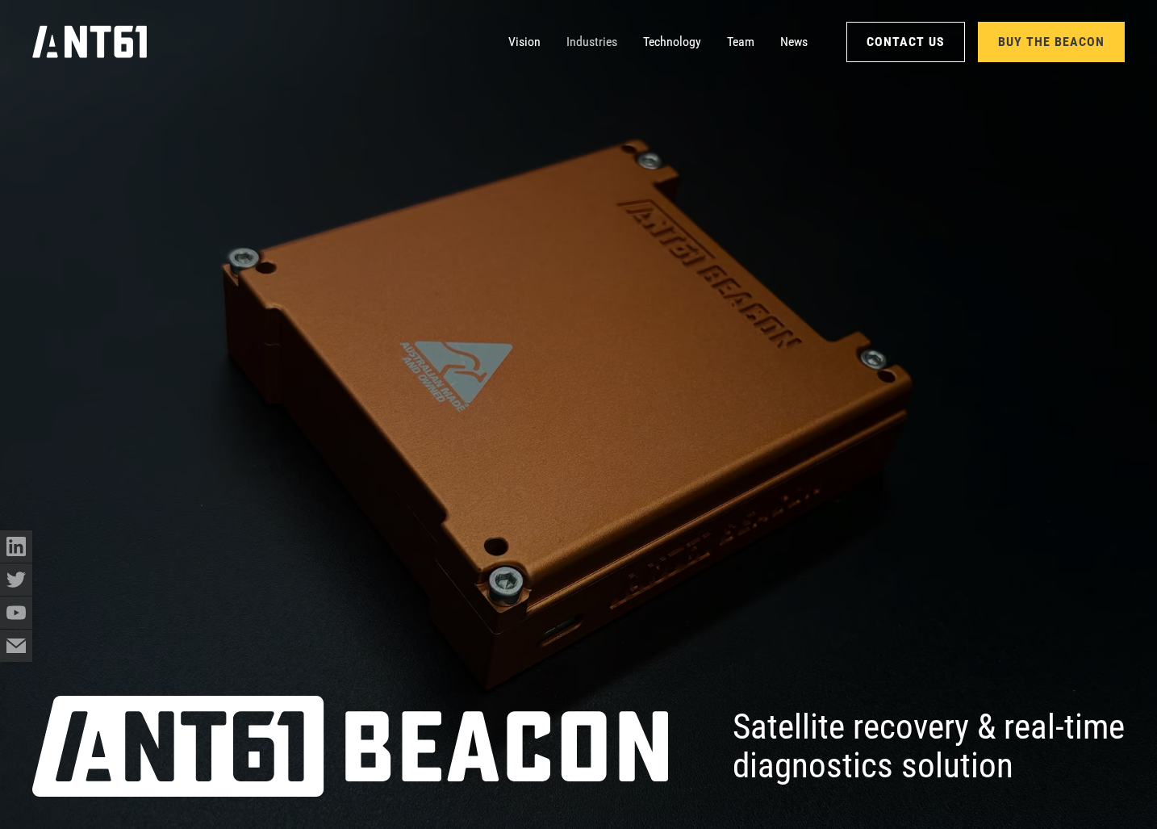
click at [602, 36] on link "Industries" at bounding box center [592, 42] width 51 height 32
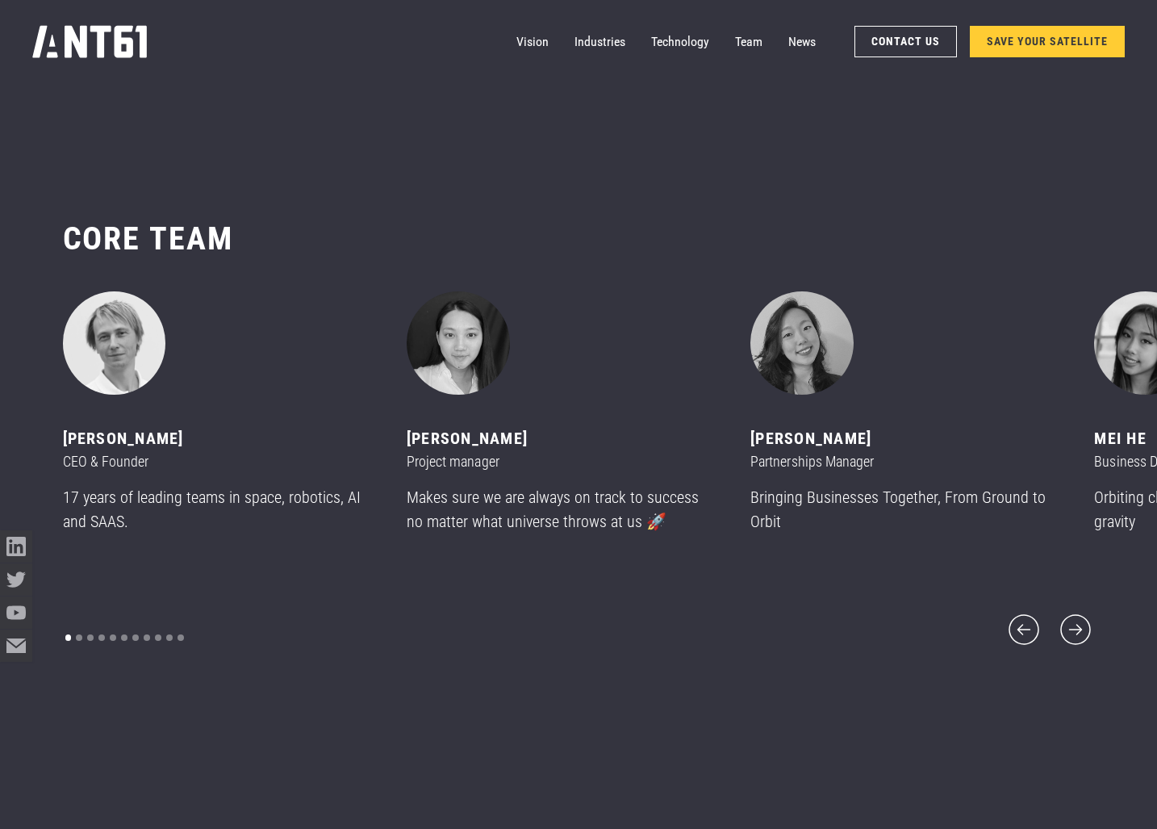
scroll to position [9929, 0]
click at [1072, 615] on icon "next slide" at bounding box center [1076, 628] width 30 height 30
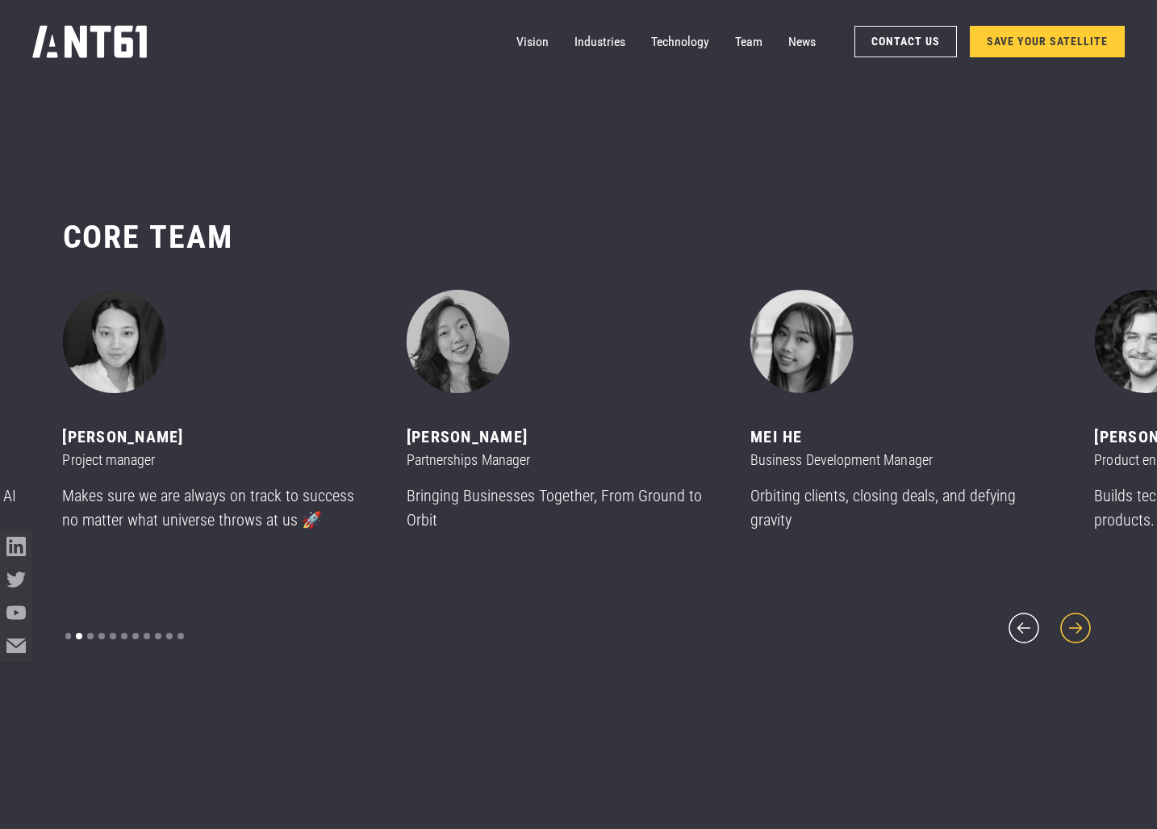
click at [1072, 615] on icon "next slide" at bounding box center [1076, 628] width 30 height 30
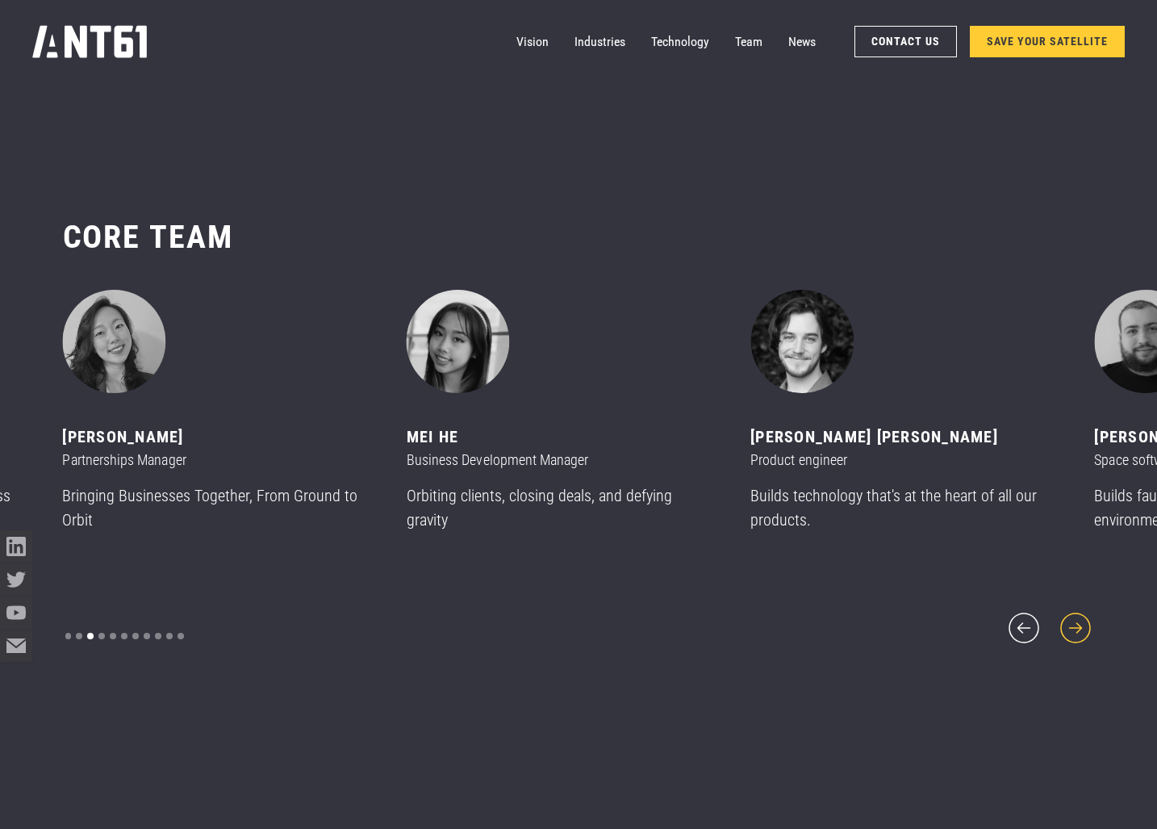
click at [1072, 615] on icon "next slide" at bounding box center [1076, 628] width 30 height 30
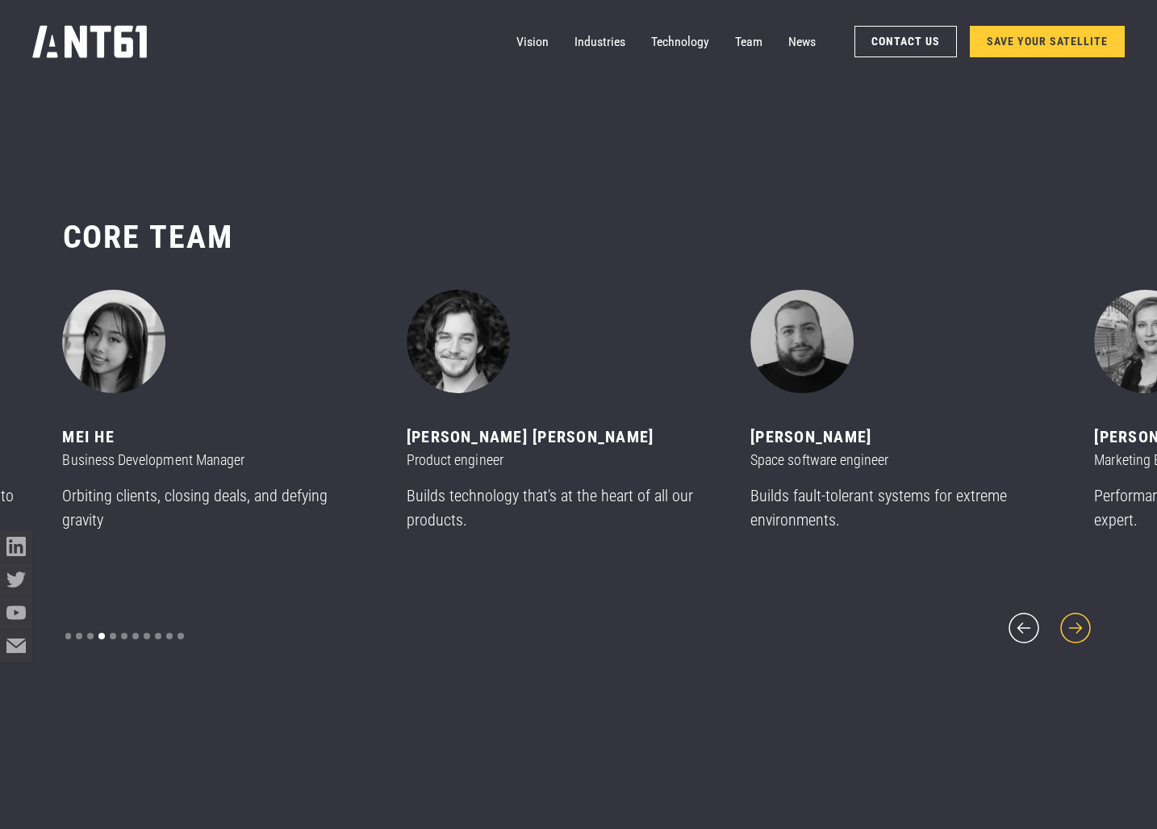
click at [1072, 615] on icon "next slide" at bounding box center [1076, 628] width 30 height 30
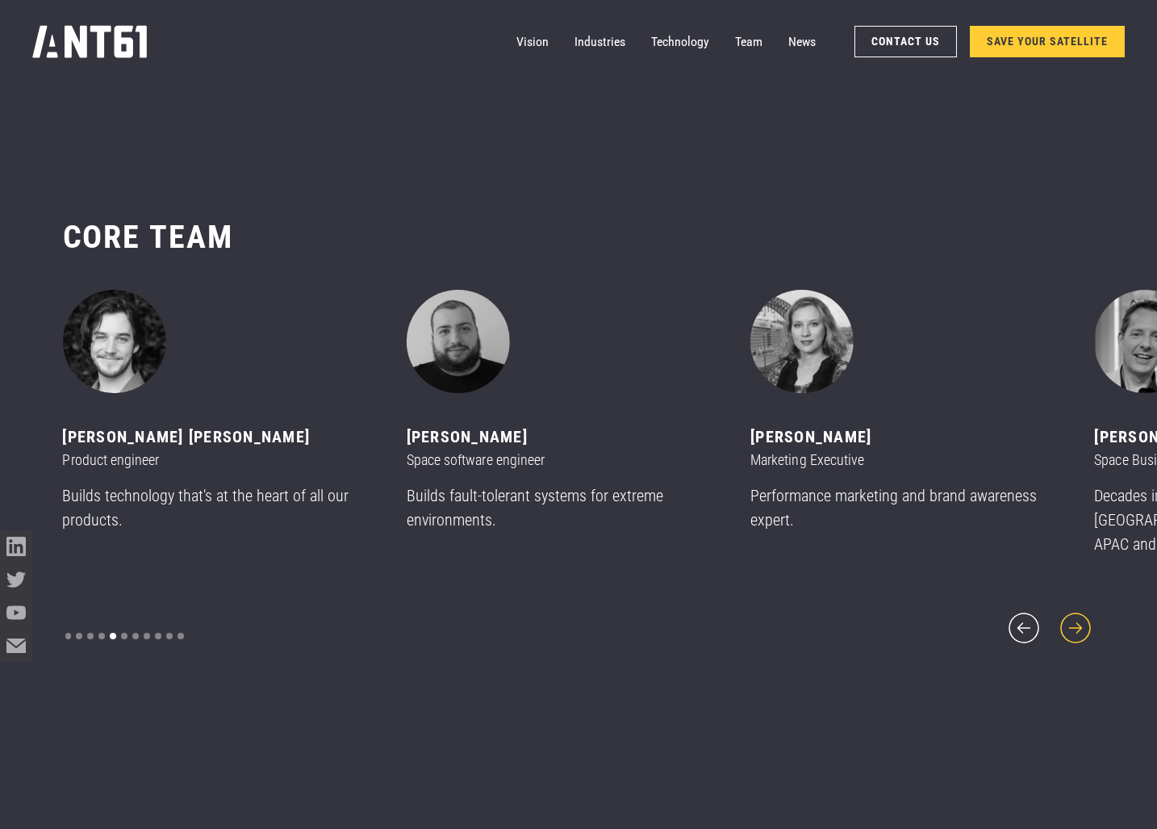
click at [1072, 615] on icon "next slide" at bounding box center [1076, 628] width 30 height 30
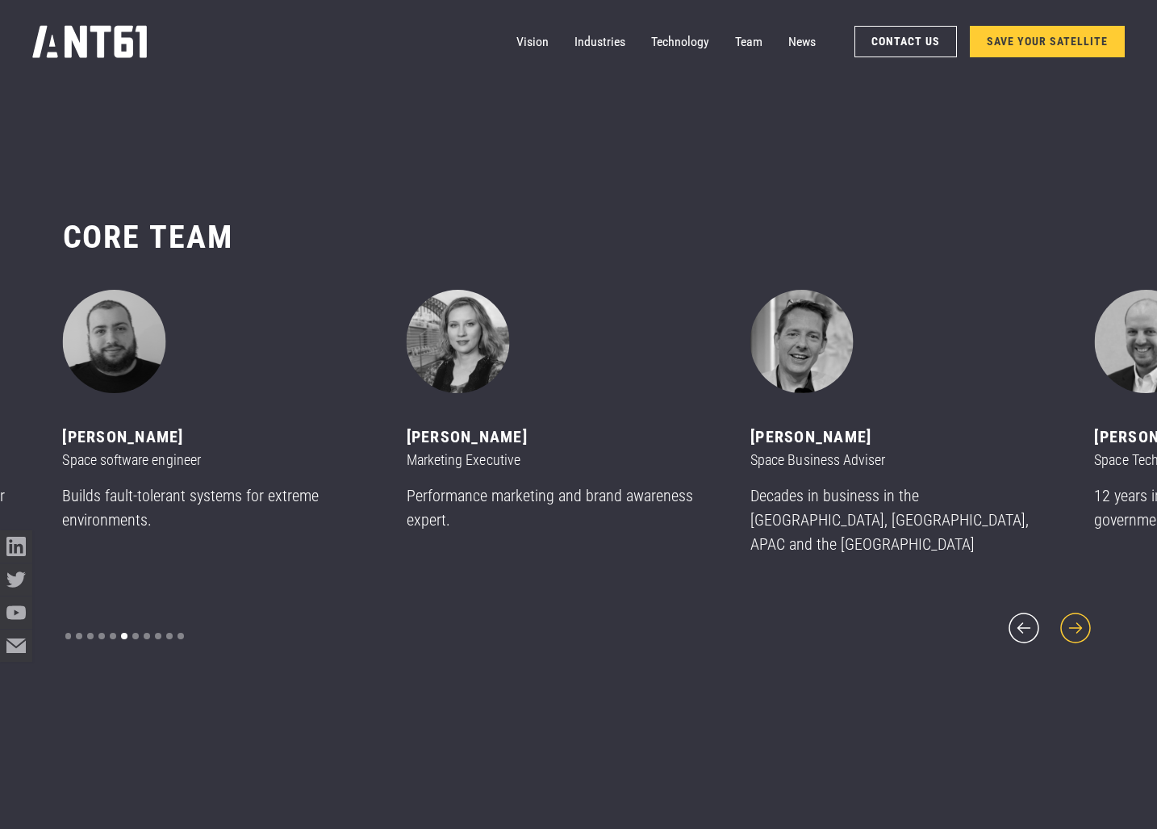
click at [1072, 615] on icon "next slide" at bounding box center [1076, 628] width 30 height 30
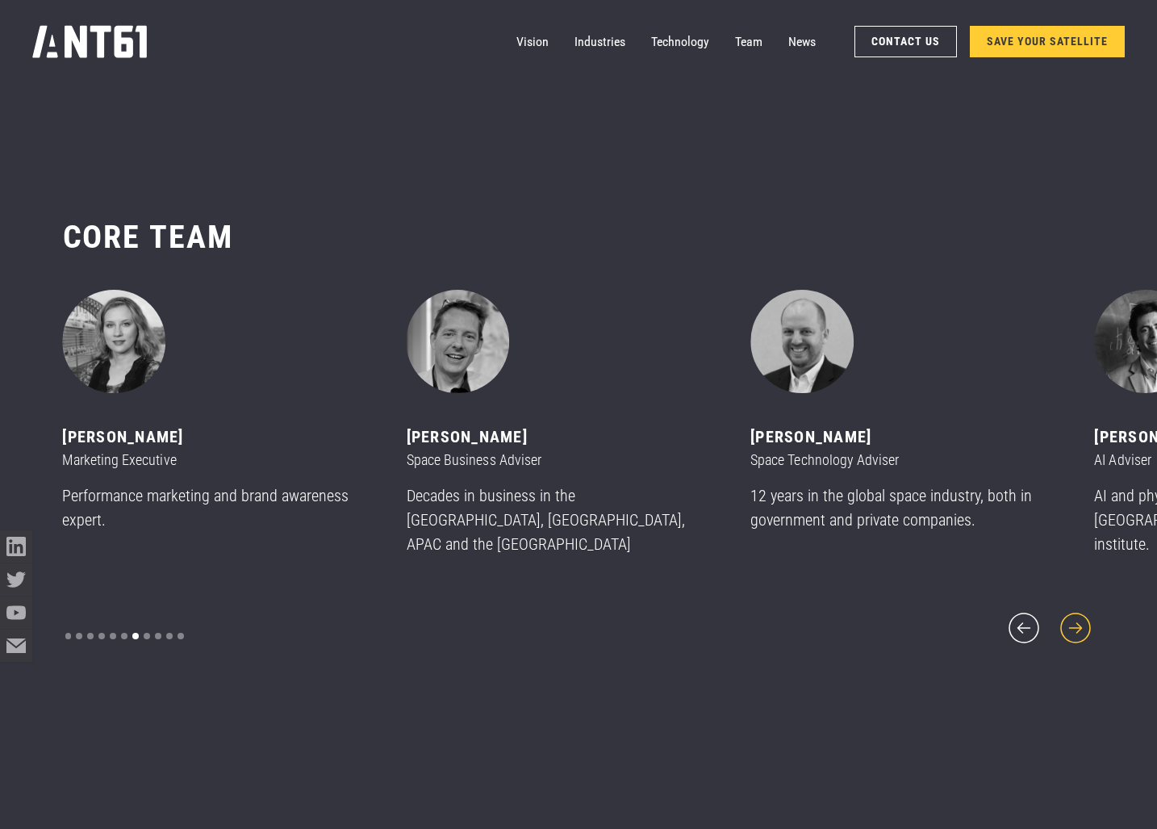
click at [1072, 615] on icon "next slide" at bounding box center [1076, 628] width 30 height 30
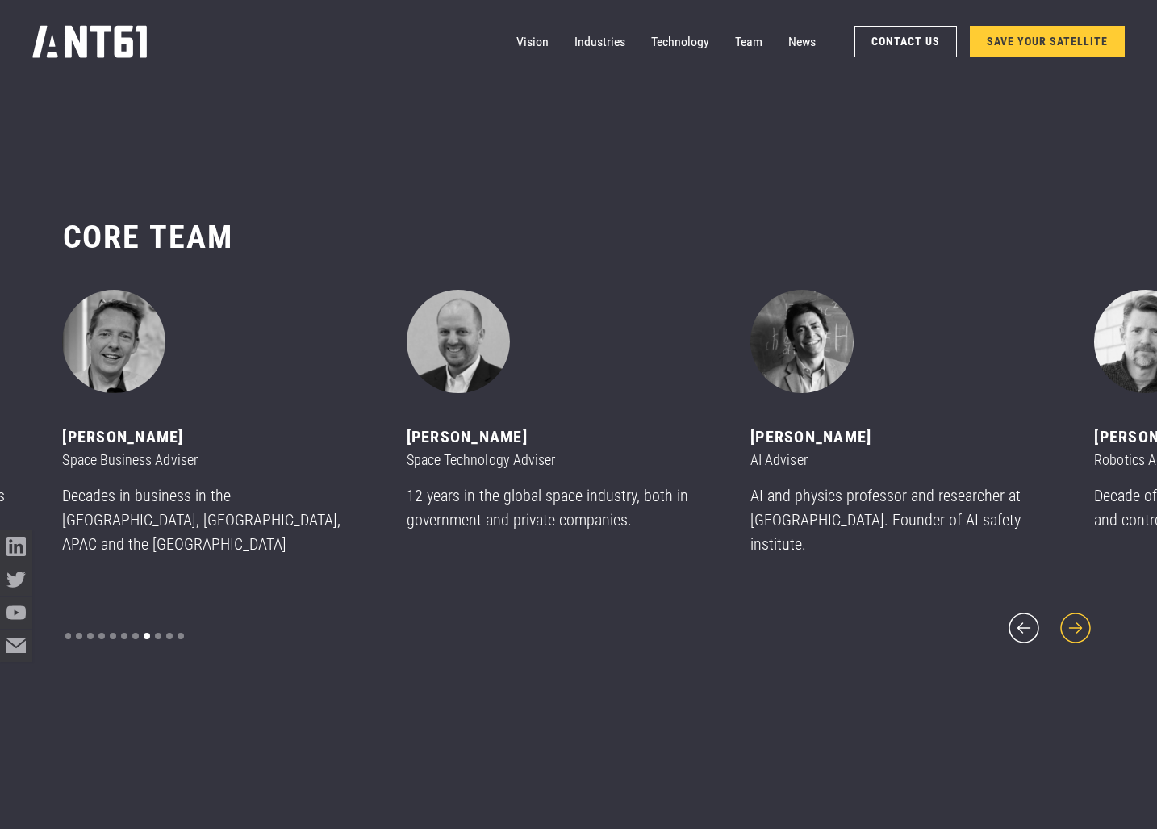
click at [1072, 615] on icon "next slide" at bounding box center [1076, 628] width 30 height 30
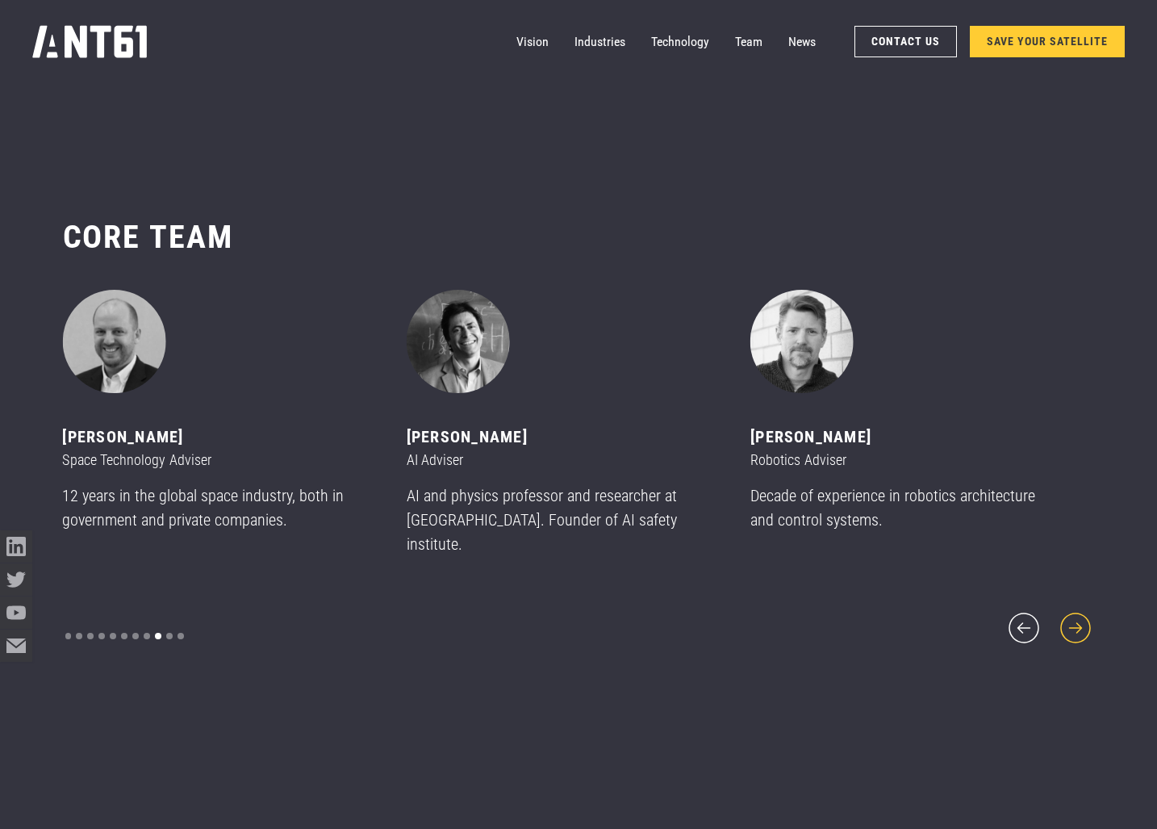
click at [1072, 615] on icon "next slide" at bounding box center [1076, 628] width 30 height 30
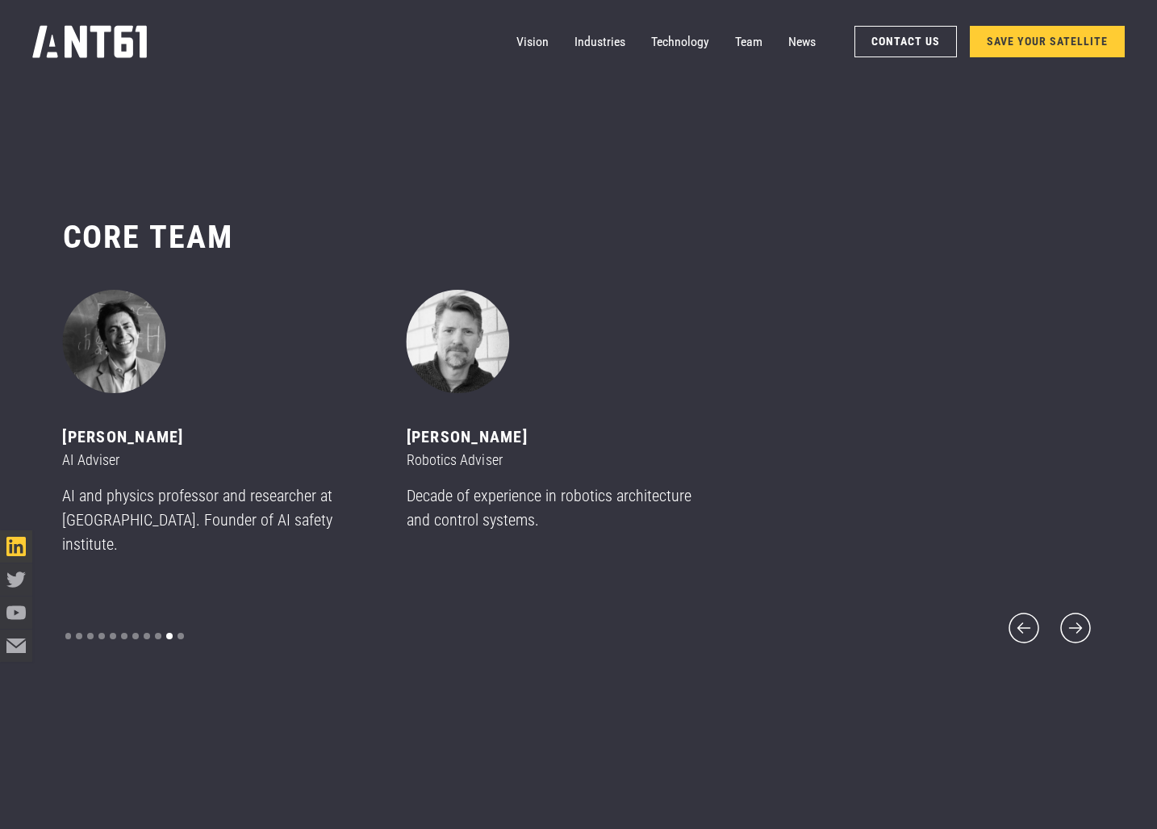
click at [16, 546] on icon "LinkedIn icon" at bounding box center [15, 546] width 19 height 19
click at [605, 38] on link "Industries" at bounding box center [600, 42] width 51 height 32
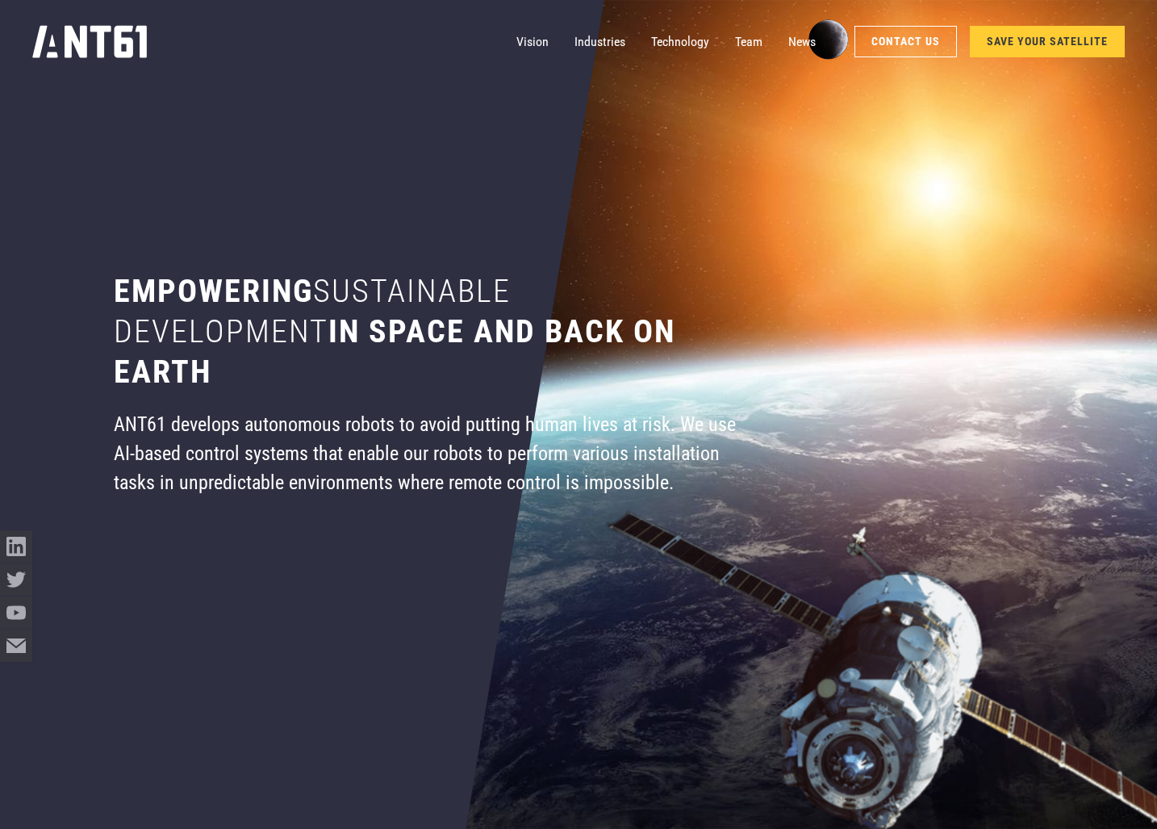
scroll to position [0, 0]
